Goal: Information Seeking & Learning: Learn about a topic

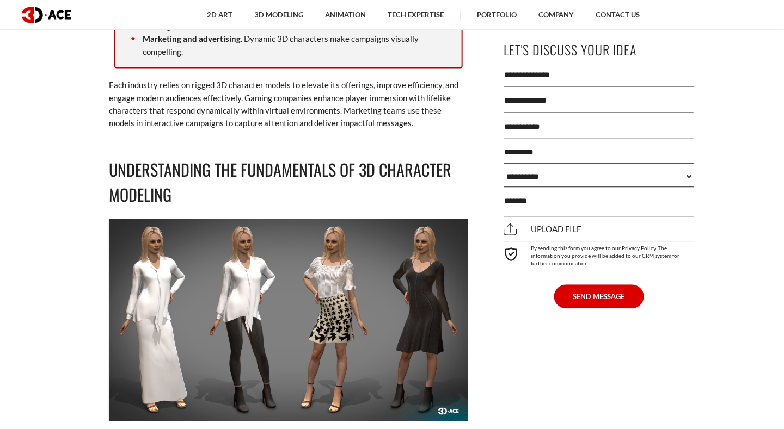
scroll to position [2123, 0]
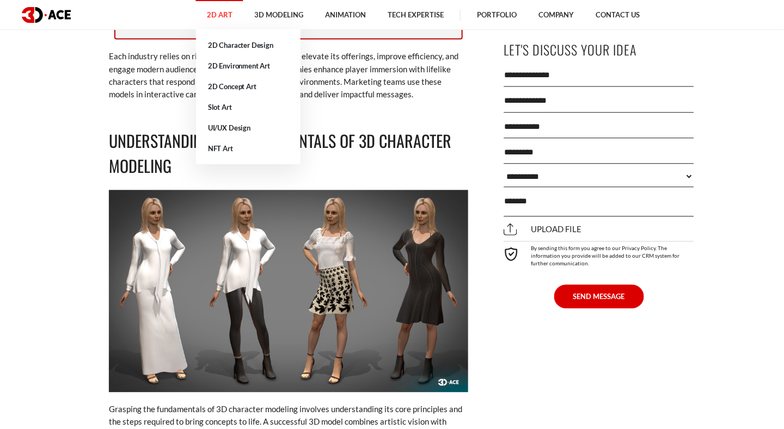
click at [218, 11] on link "2D Art" at bounding box center [219, 15] width 47 height 30
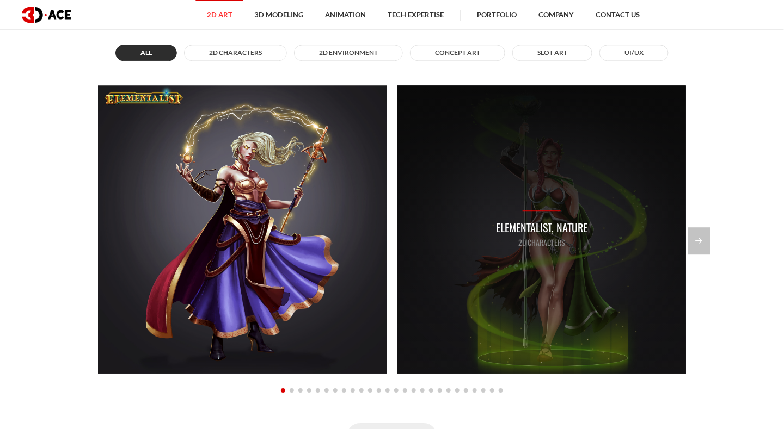
scroll to position [871, 0]
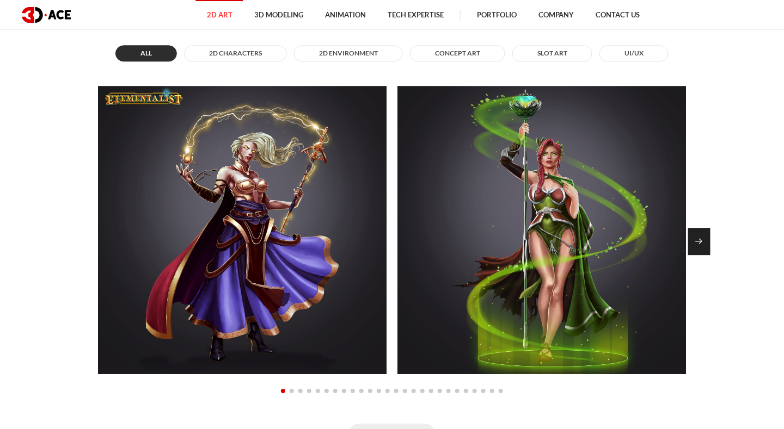
click at [706, 238] on div "Next slide" at bounding box center [699, 241] width 22 height 27
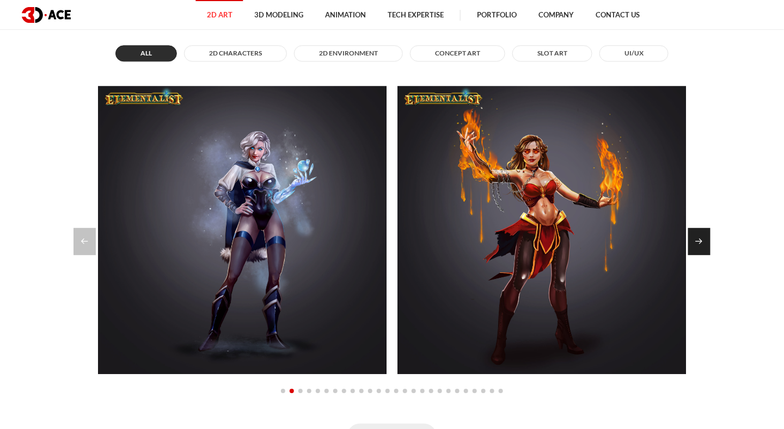
click at [706, 238] on div "Next slide" at bounding box center [699, 241] width 22 height 27
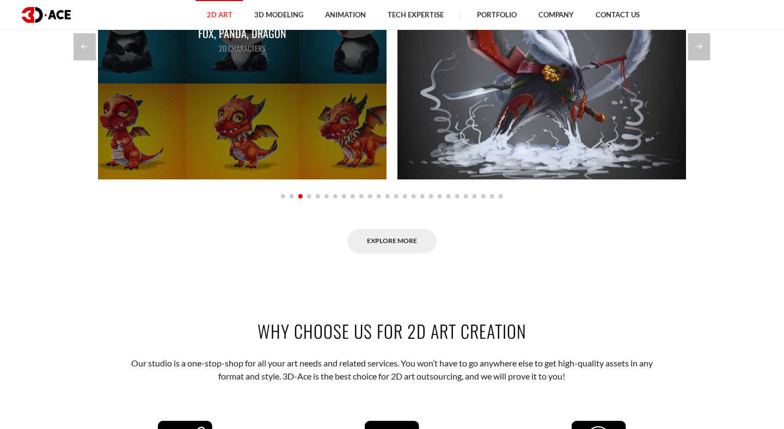
scroll to position [1034, 0]
